Goal: Check status

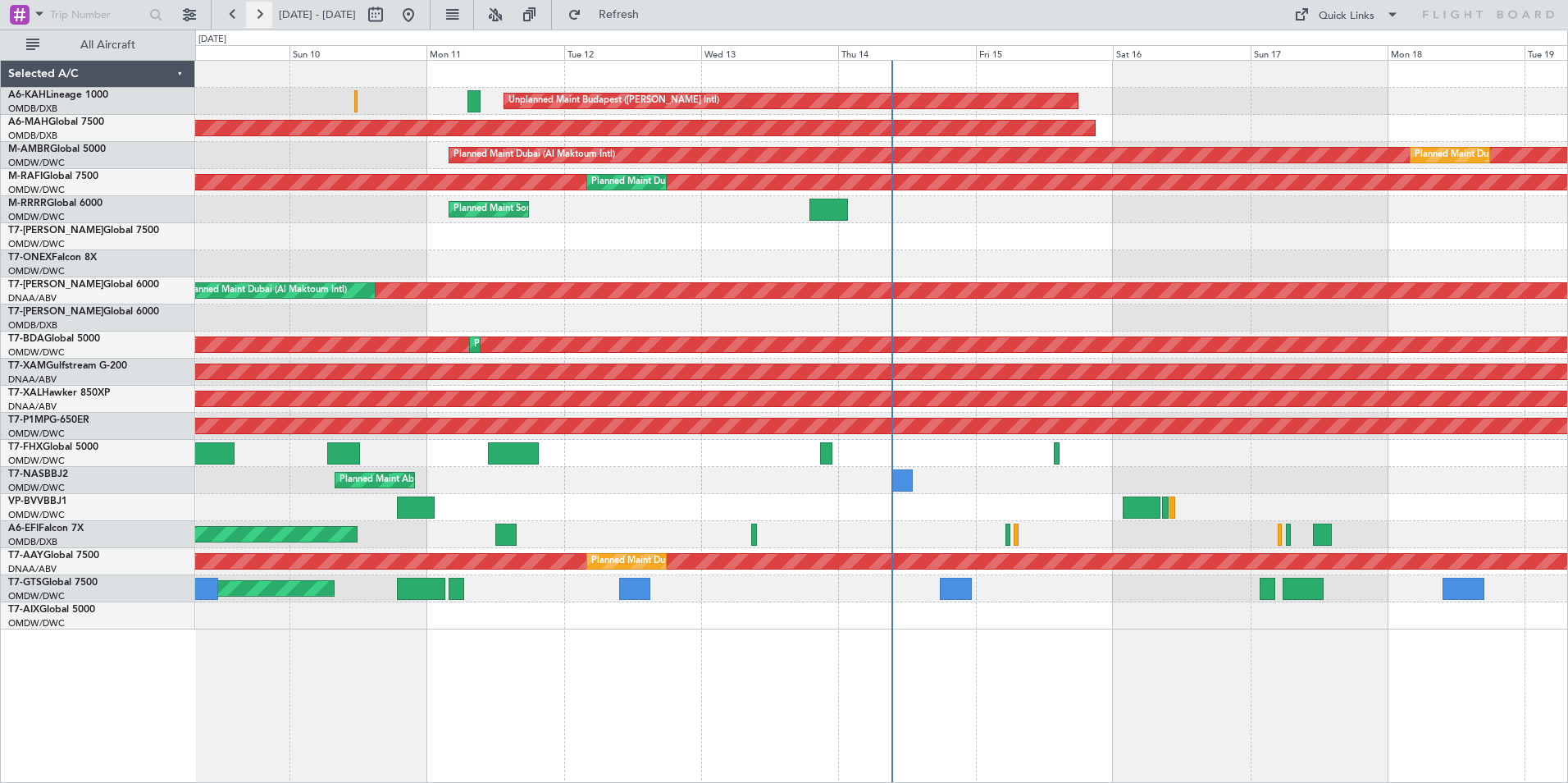
click at [257, 13] on button at bounding box center [259, 15] width 27 height 27
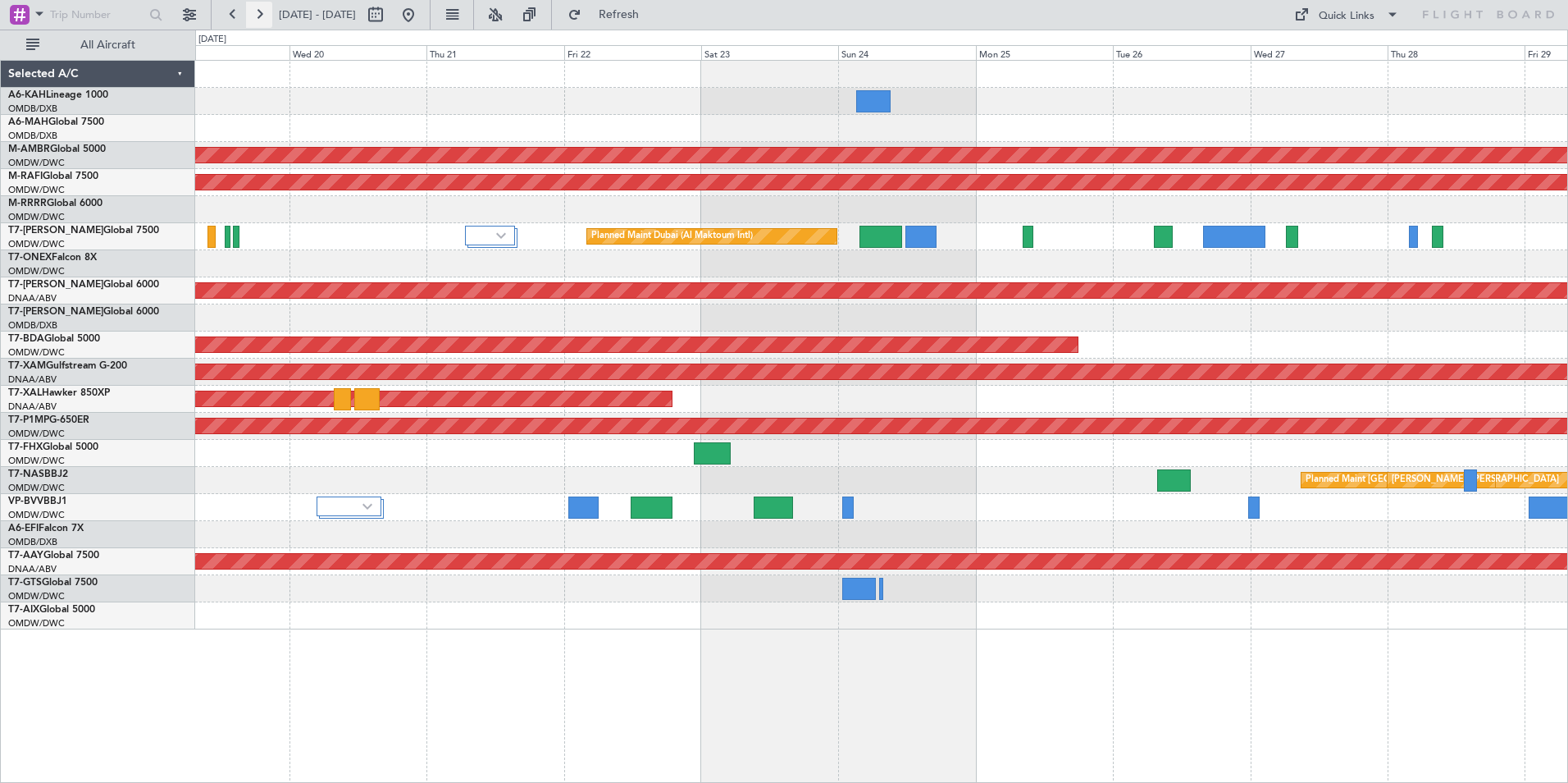
click at [257, 13] on button at bounding box center [259, 15] width 27 height 27
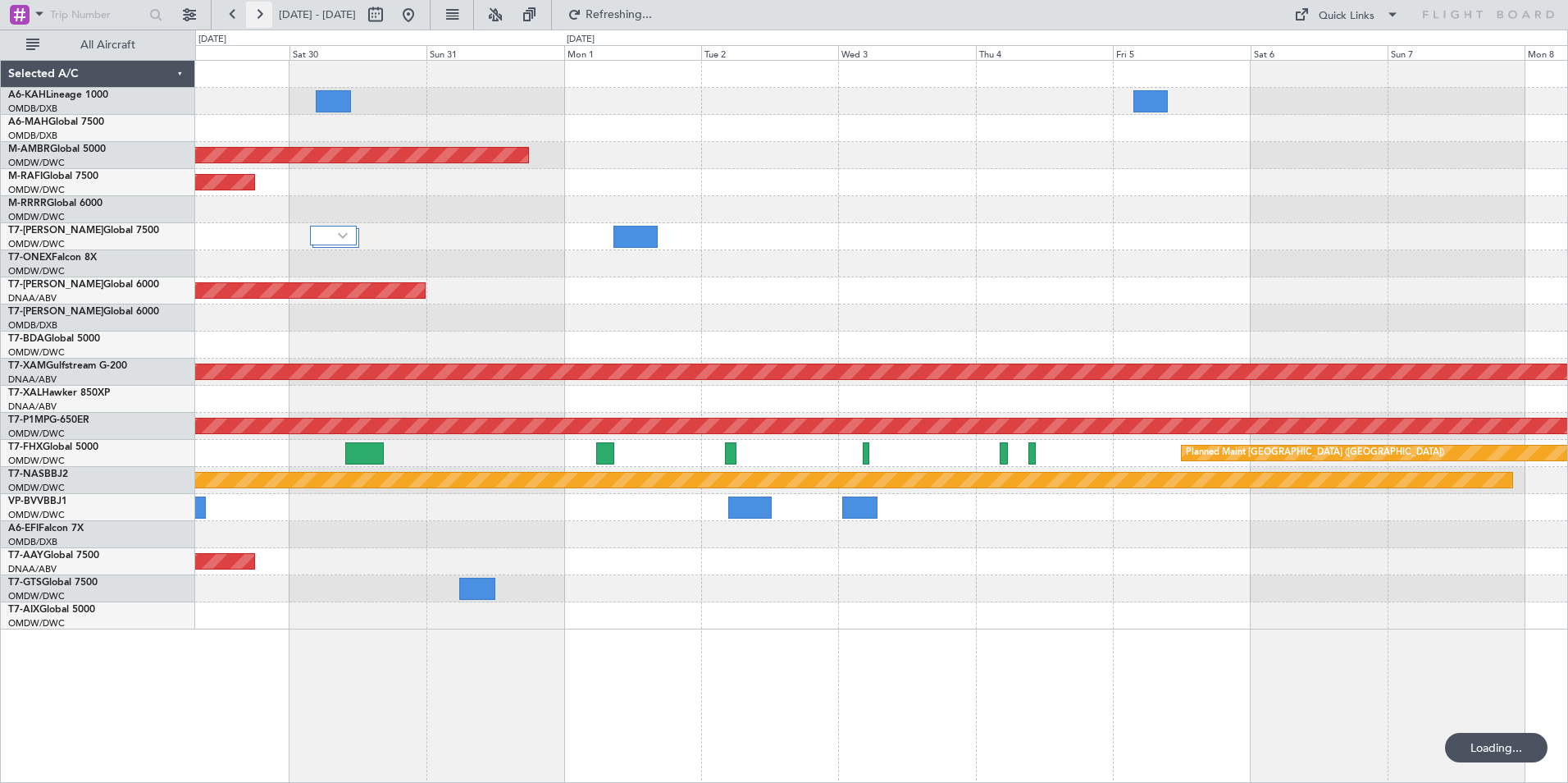
click at [256, 11] on button at bounding box center [259, 15] width 27 height 27
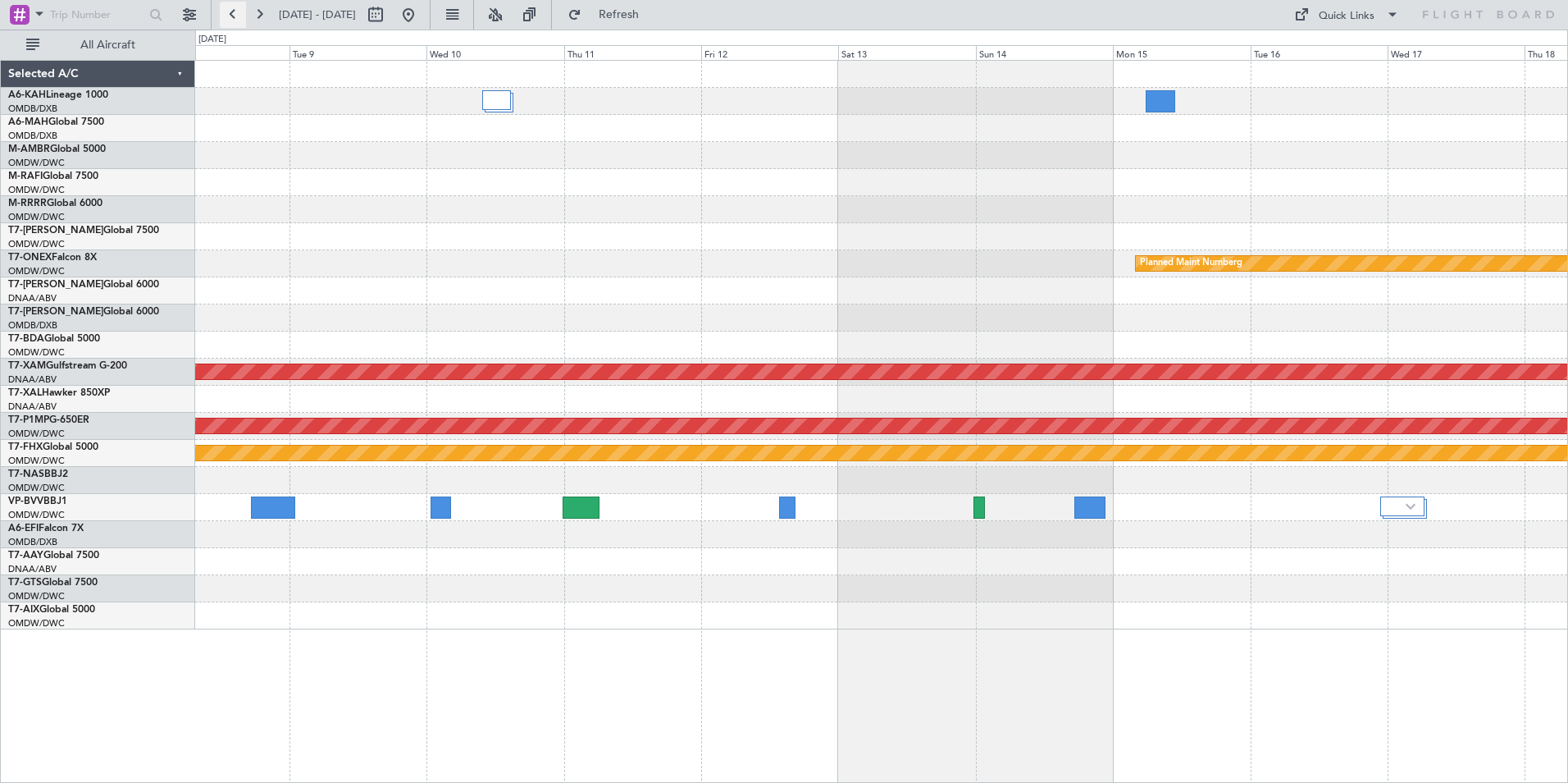
click at [234, 11] on button at bounding box center [233, 15] width 27 height 27
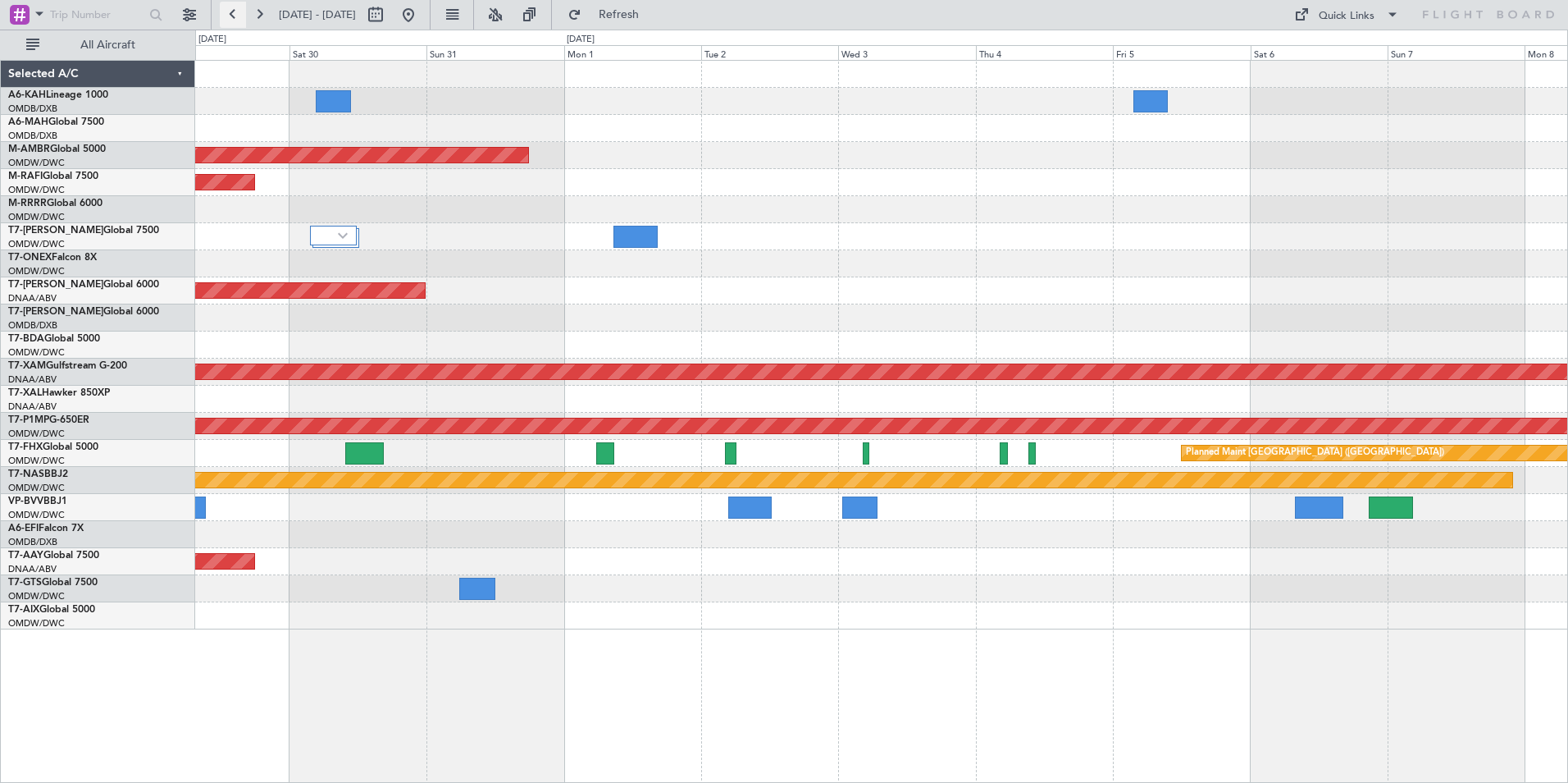
click at [234, 11] on button at bounding box center [233, 15] width 27 height 27
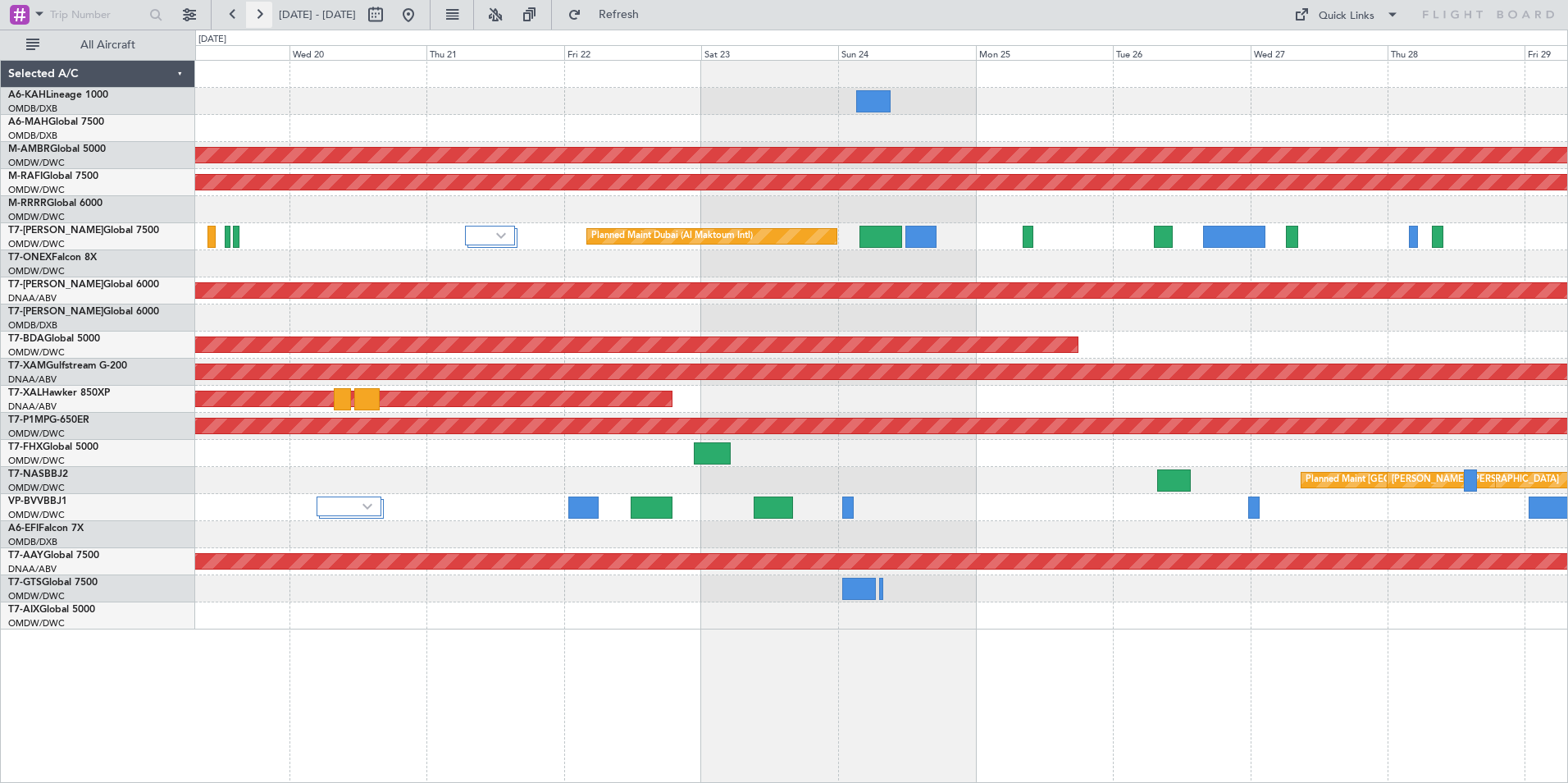
click at [261, 10] on button at bounding box center [259, 15] width 27 height 27
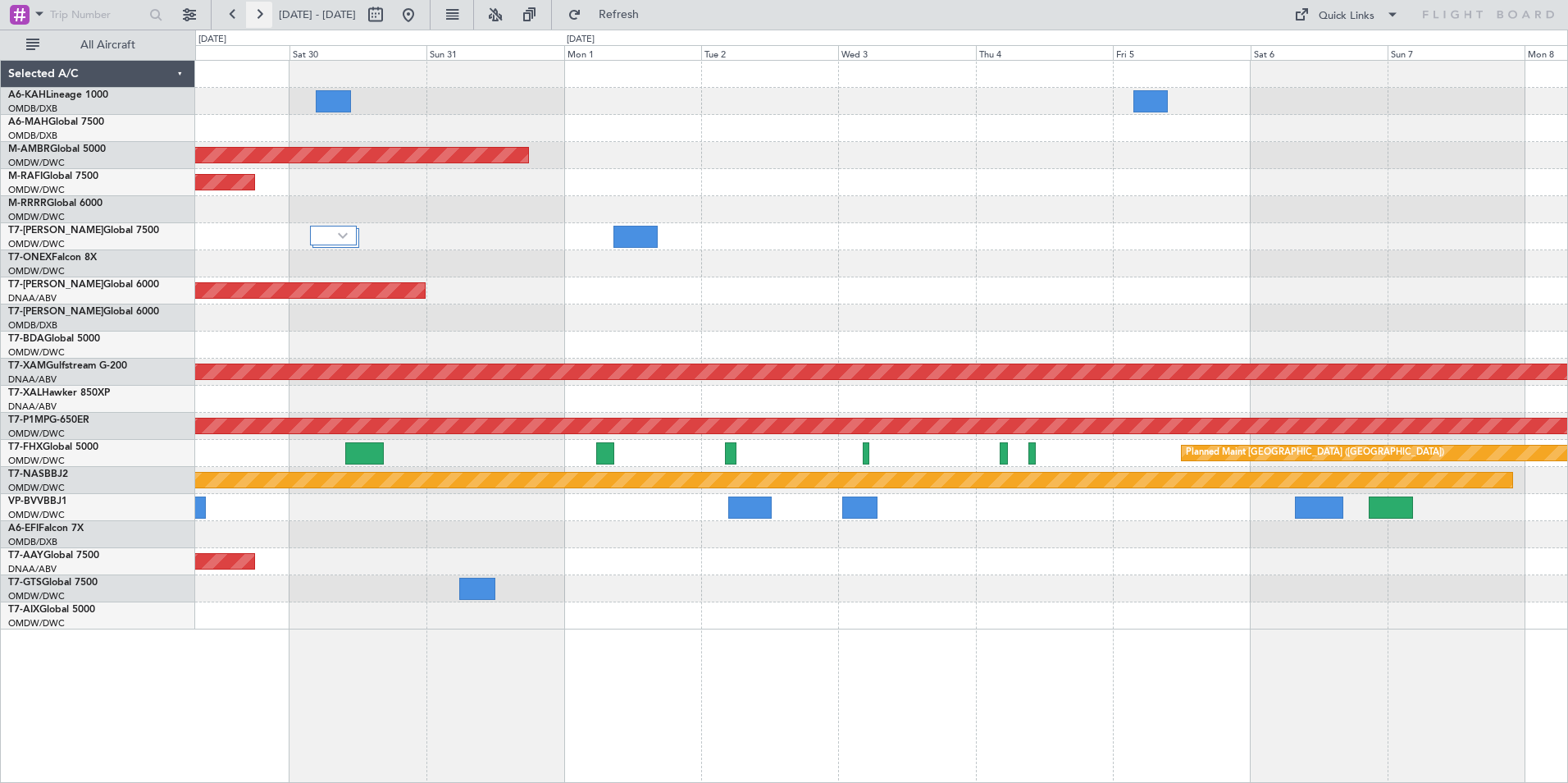
click at [261, 10] on button at bounding box center [259, 15] width 27 height 27
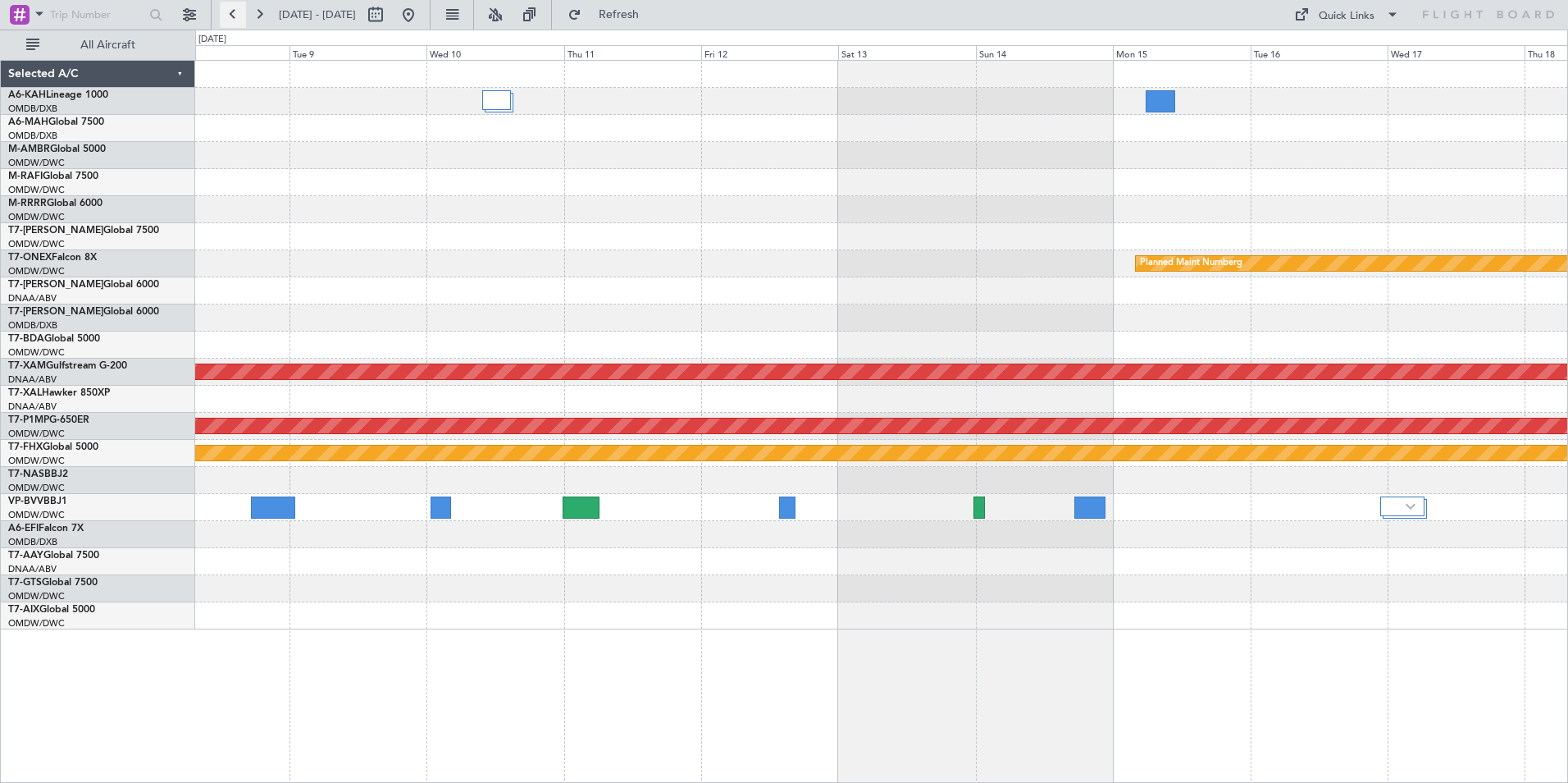
click at [236, 10] on button at bounding box center [233, 15] width 27 height 27
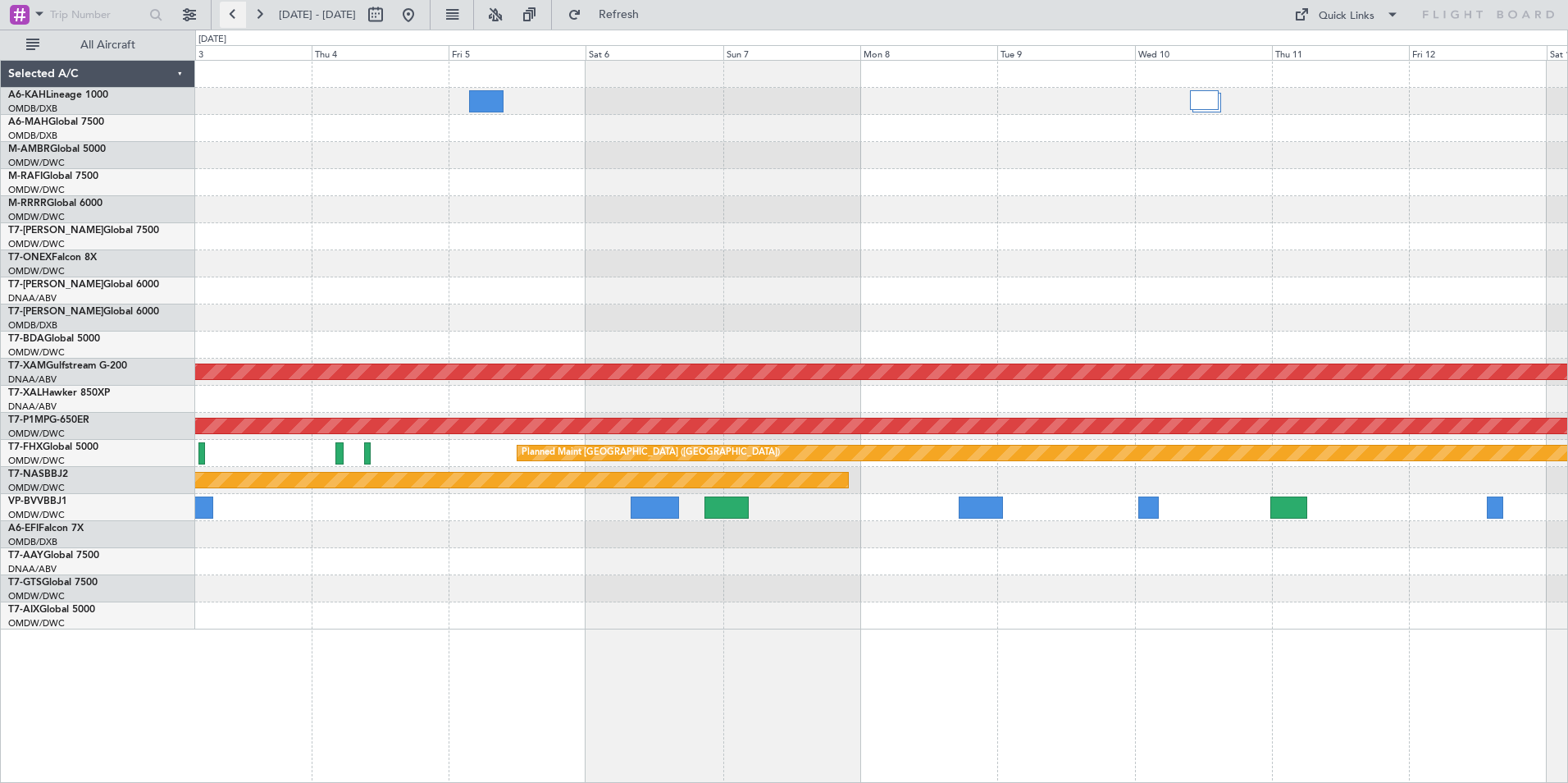
click at [236, 10] on button at bounding box center [233, 15] width 27 height 27
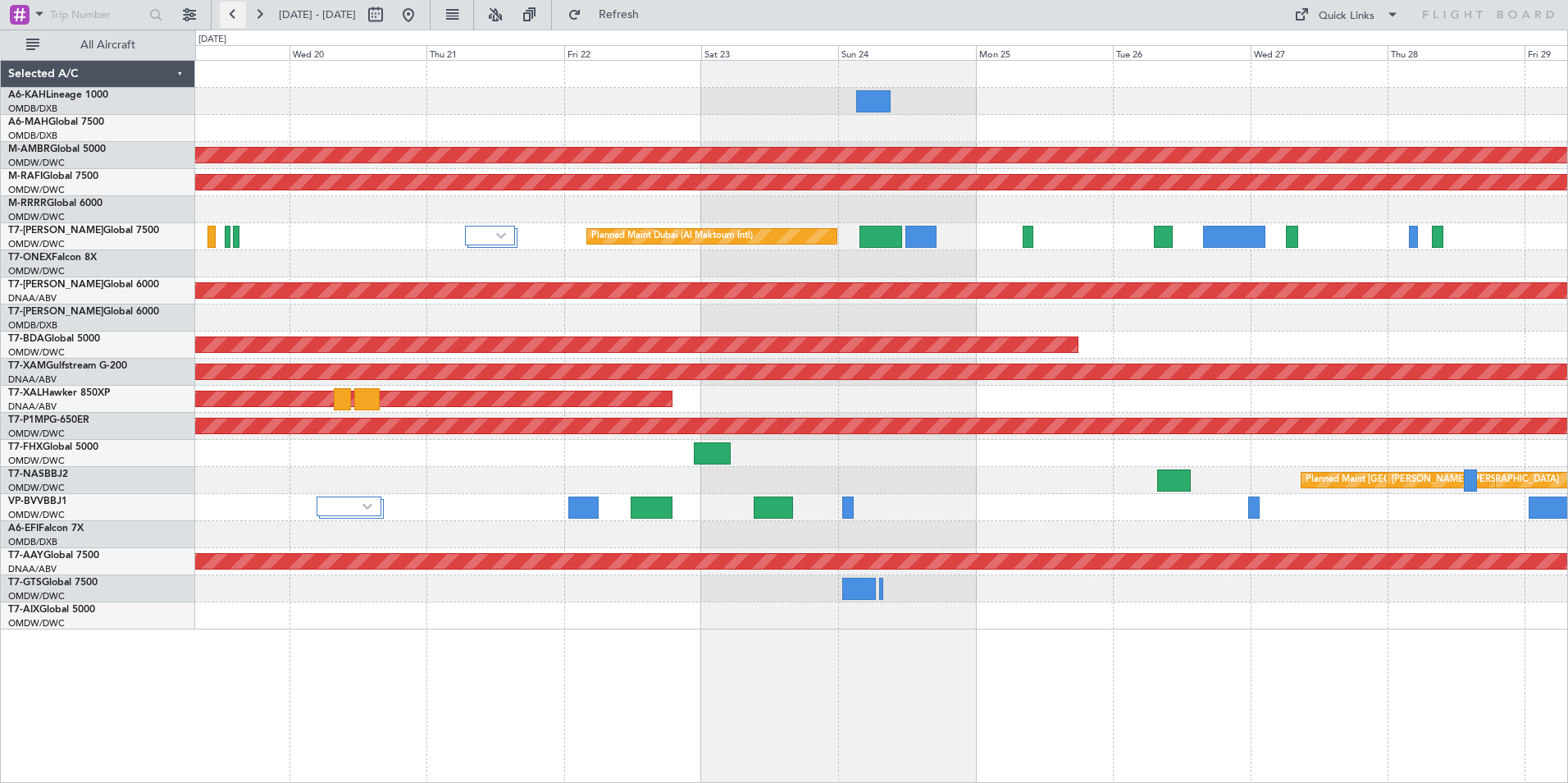
click at [236, 10] on button at bounding box center [233, 15] width 27 height 27
